Goal: Transaction & Acquisition: Subscribe to service/newsletter

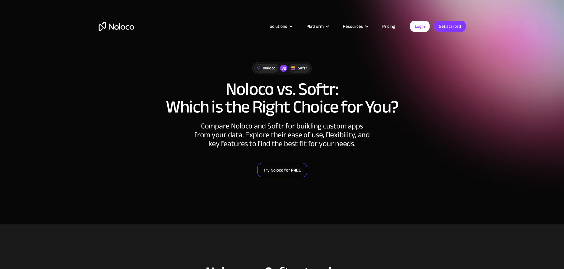
click at [288, 170] on link "Try Noloco for FREE" at bounding box center [282, 170] width 50 height 14
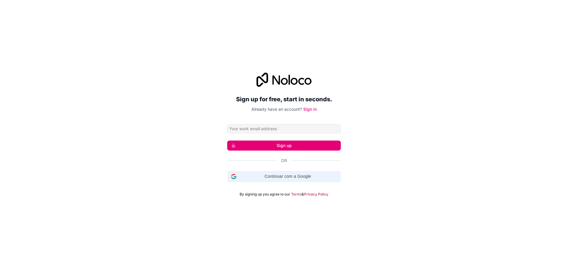
click at [274, 176] on span "Continuar com a Google" at bounding box center [288, 177] width 98 height 6
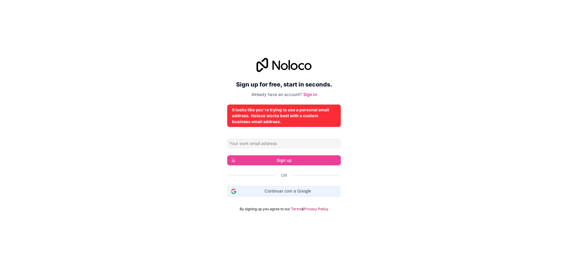
click at [295, 192] on span "Continuar com a Google" at bounding box center [288, 191] width 98 height 6
